Goal: Task Accomplishment & Management: Manage account settings

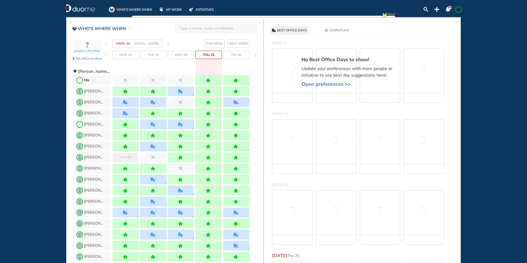
click at [169, 42] on img "forward week" at bounding box center [168, 43] width 2 height 4
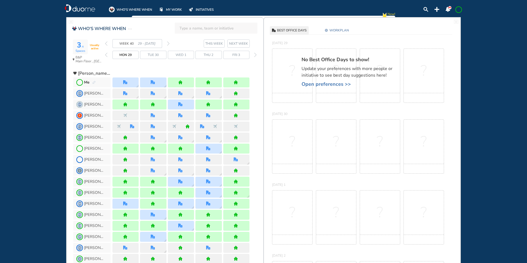
click at [93, 83] on img "pen-edit" at bounding box center [93, 83] width 3 height 4
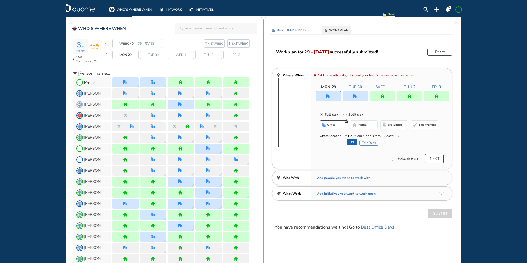
click at [398, 134] on span "B&P Main Floor , Hotel Cubicle" at bounding box center [372, 136] width 54 height 6
click at [398, 135] on img "cross-thin-blue" at bounding box center [397, 136] width 3 height 3
click at [360, 125] on span "home" at bounding box center [362, 125] width 8 height 4
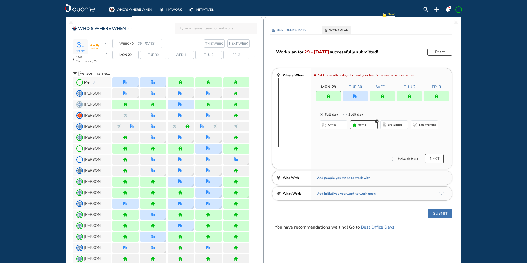
click at [439, 212] on button "Submit" at bounding box center [440, 213] width 24 height 9
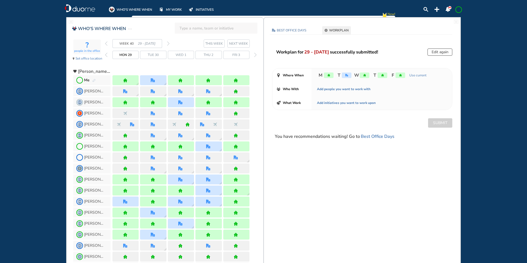
click at [168, 44] on img "forward week" at bounding box center [168, 43] width 2 height 4
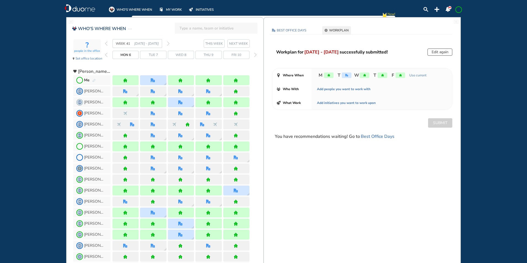
click at [168, 44] on img "forward week" at bounding box center [168, 43] width 2 height 4
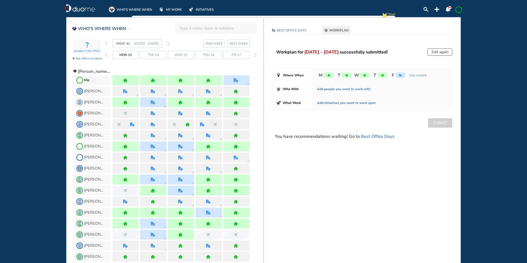
click at [168, 44] on img "forward week" at bounding box center [168, 43] width 2 height 4
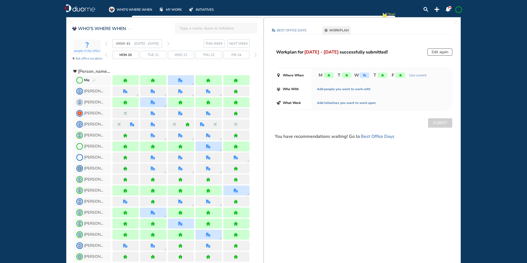
click at [458, 9] on span at bounding box center [458, 9] width 4 height 4
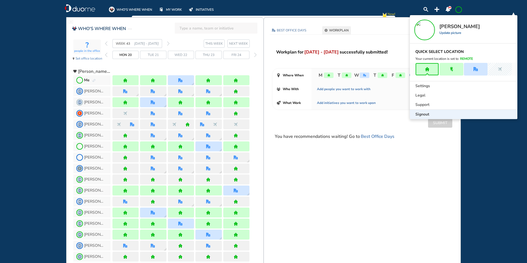
click at [431, 115] on div "Signout" at bounding box center [464, 114] width 108 height 9
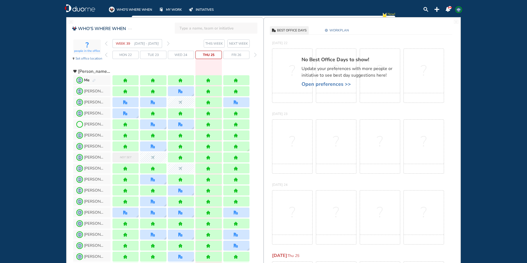
click at [107, 43] on img "back week" at bounding box center [106, 43] width 2 height 4
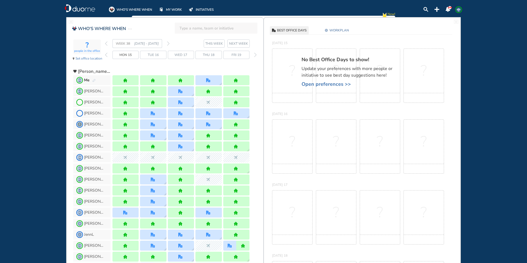
click at [106, 44] on img "back week" at bounding box center [106, 43] width 2 height 4
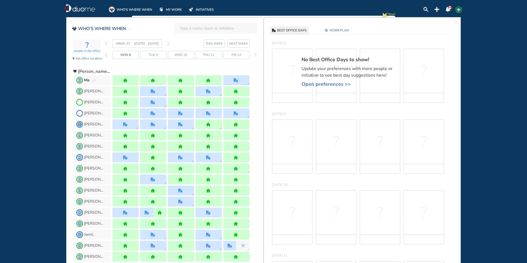
click at [106, 44] on img "back week" at bounding box center [106, 43] width 2 height 4
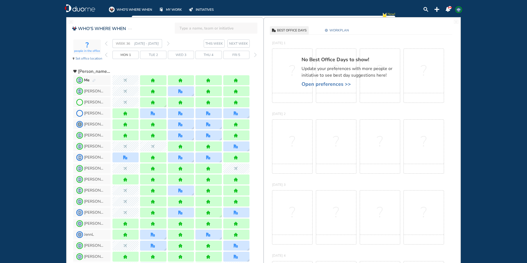
click at [169, 44] on img "forward week" at bounding box center [168, 43] width 2 height 4
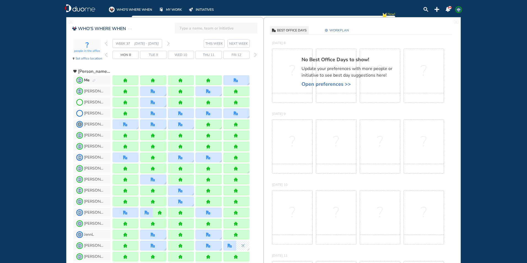
click at [168, 44] on img "forward week" at bounding box center [168, 43] width 2 height 4
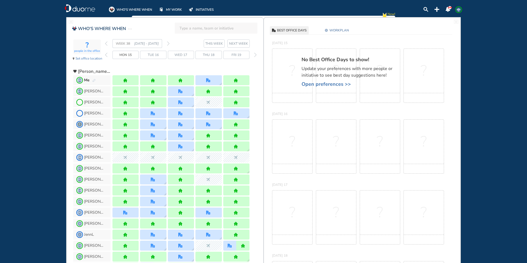
click at [167, 44] on img "forward week" at bounding box center [168, 43] width 2 height 4
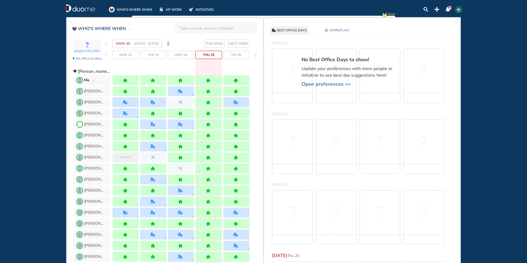
click at [164, 45] on div "WEEK 39 [DATE] - [DATE]" at bounding box center [137, 43] width 65 height 9
click at [170, 44] on section "WEEK 39 [DATE] - [DATE] THIS WEEK NEXT WEEK" at bounding box center [184, 43] width 159 height 9
click at [168, 44] on img "forward week" at bounding box center [168, 43] width 2 height 4
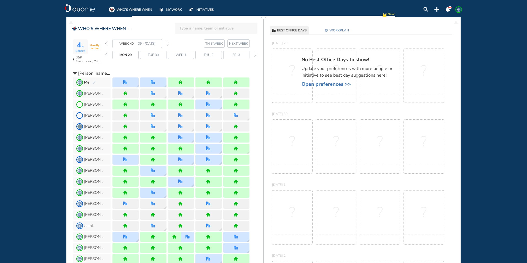
click at [93, 83] on img "pen-edit" at bounding box center [93, 83] width 3 height 4
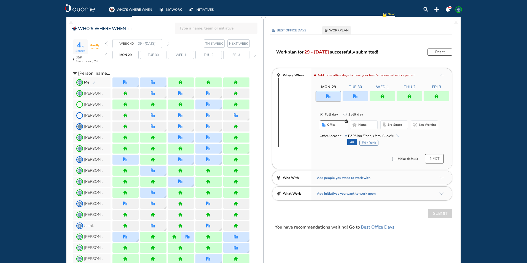
click at [333, 101] on div at bounding box center [329, 96] width 26 height 10
click at [396, 134] on span "B&P Main Floor , Hotel Cubicle" at bounding box center [372, 136] width 54 height 6
click at [397, 135] on img "cross-thin-blue" at bounding box center [397, 136] width 3 height 3
click at [362, 122] on button "home" at bounding box center [364, 124] width 28 height 9
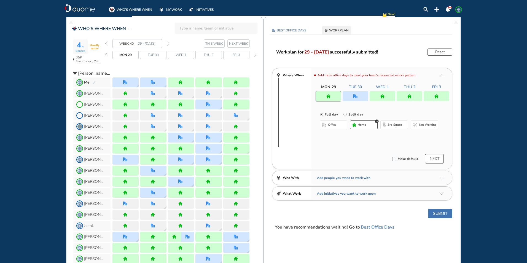
click at [442, 213] on button "Submit" at bounding box center [440, 213] width 24 height 9
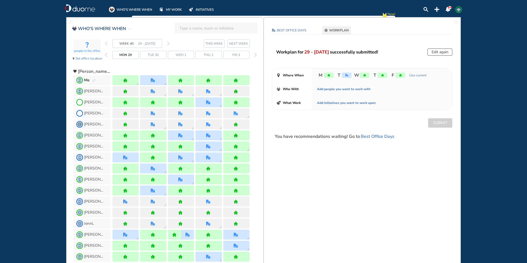
click at [168, 44] on img "forward week" at bounding box center [168, 43] width 2 height 4
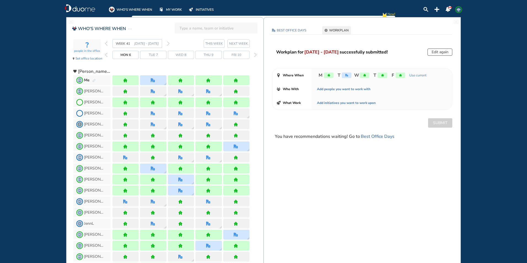
click at [169, 43] on img "forward week" at bounding box center [168, 43] width 2 height 4
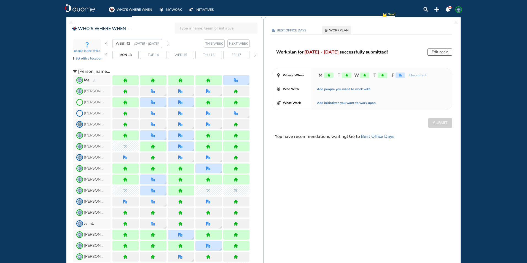
click at [168, 42] on img "forward week" at bounding box center [168, 43] width 2 height 4
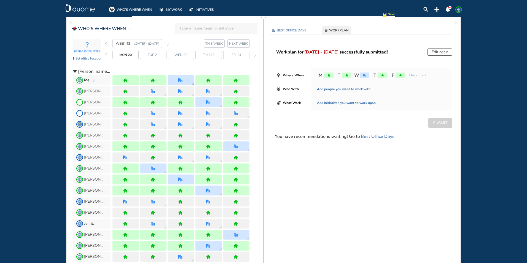
click at [178, 79] on div at bounding box center [181, 80] width 26 height 10
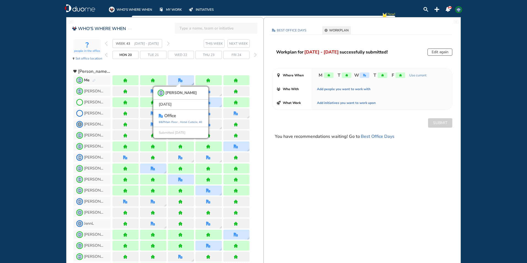
click at [173, 121] on icon "Main Floor ," at bounding box center [171, 122] width 15 height 4
click at [171, 118] on span "office" at bounding box center [170, 115] width 12 height 7
drag, startPoint x: 170, startPoint y: 118, endPoint x: 187, endPoint y: 112, distance: 17.3
click at [171, 117] on span "office" at bounding box center [170, 115] width 12 height 7
click at [95, 80] on img "pen-edit" at bounding box center [93, 81] width 3 height 4
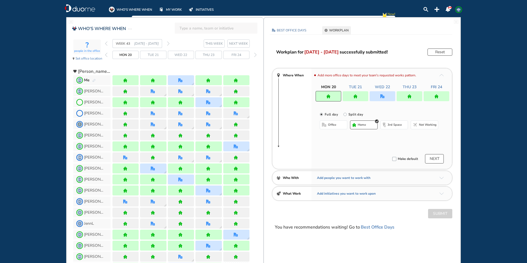
click at [388, 98] on div at bounding box center [383, 96] width 26 height 10
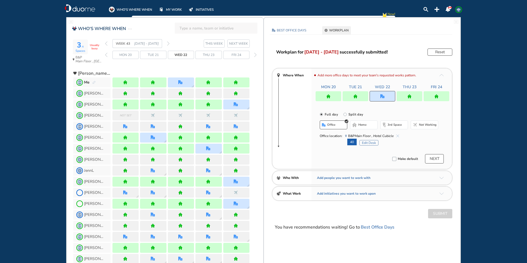
click at [368, 141] on button "Edit Desk" at bounding box center [368, 143] width 19 height 6
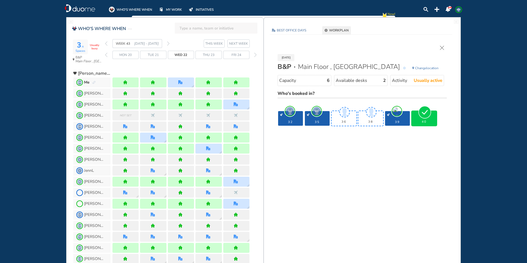
click at [443, 46] on img "cross-thin" at bounding box center [442, 48] width 4 height 4
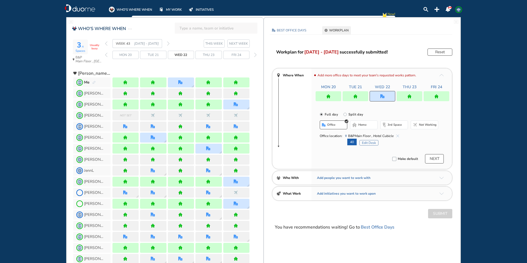
click at [370, 143] on button "Edit Desk" at bounding box center [368, 143] width 19 height 6
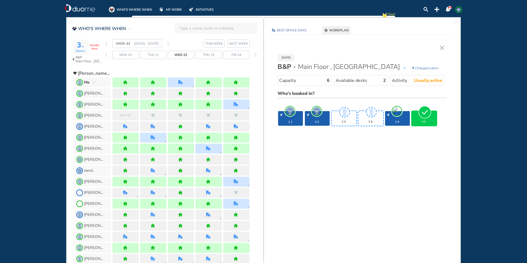
click at [443, 45] on div "[DATE] B&P Main Floor , Hotel Cubicle Change location Capacity 6 Available desk…" at bounding box center [362, 92] width 186 height 105
click at [442, 46] on img "cross-thin" at bounding box center [442, 48] width 4 height 4
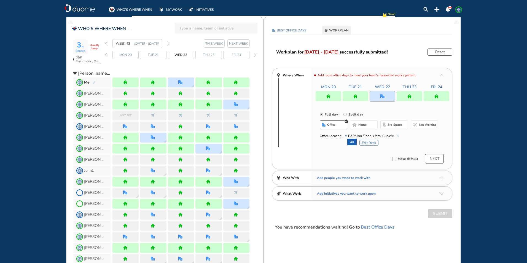
click at [459, 8] on span "KM" at bounding box center [458, 9] width 4 height 4
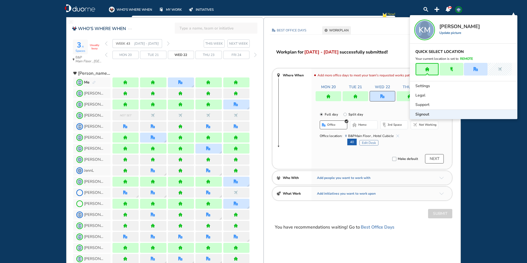
click at [421, 114] on span "Signout" at bounding box center [422, 115] width 14 height 6
